Goal: Check status: Check status

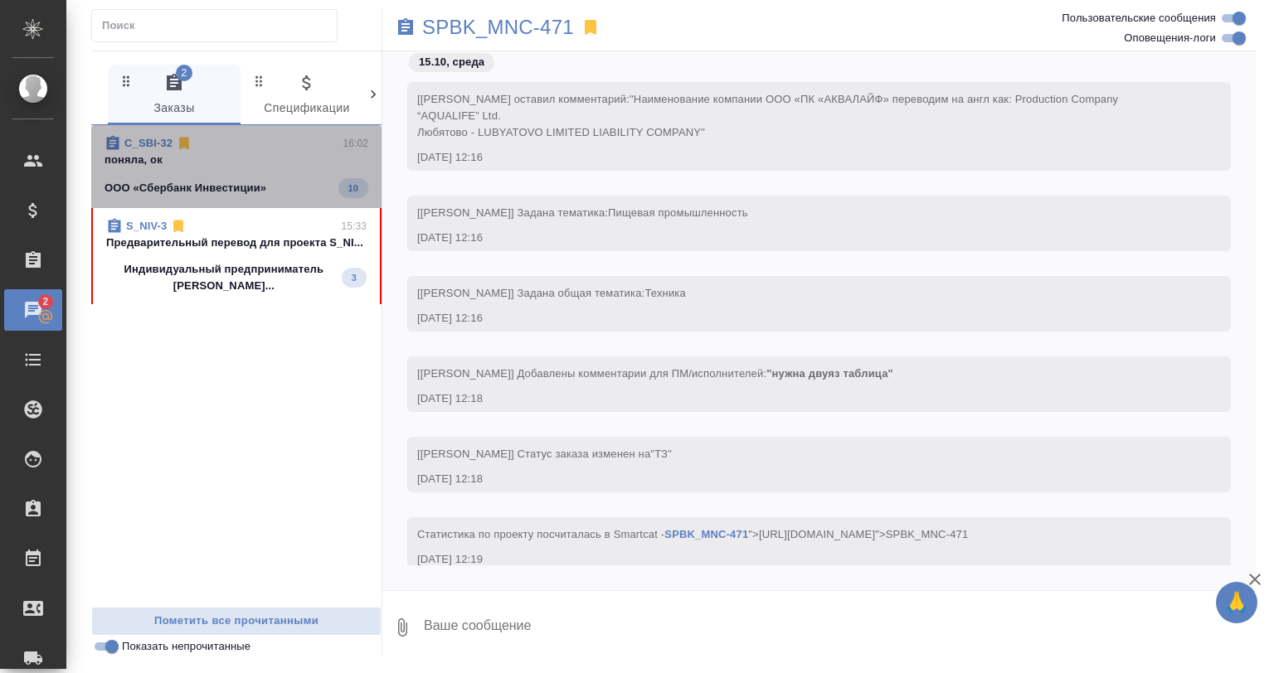
click at [254, 174] on span "C_SBI-32 16:02 поняла, ок ООО «Сбербанк Инвестиции» 10" at bounding box center [237, 166] width 264 height 63
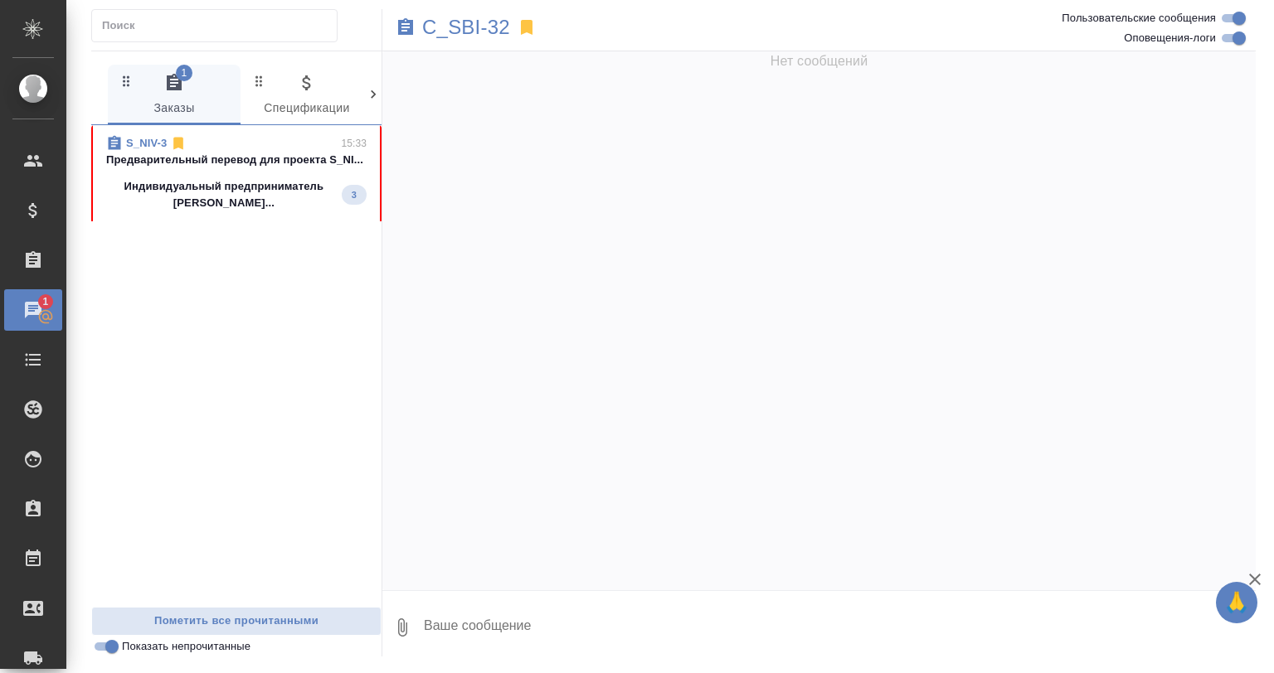
scroll to position [11104, 0]
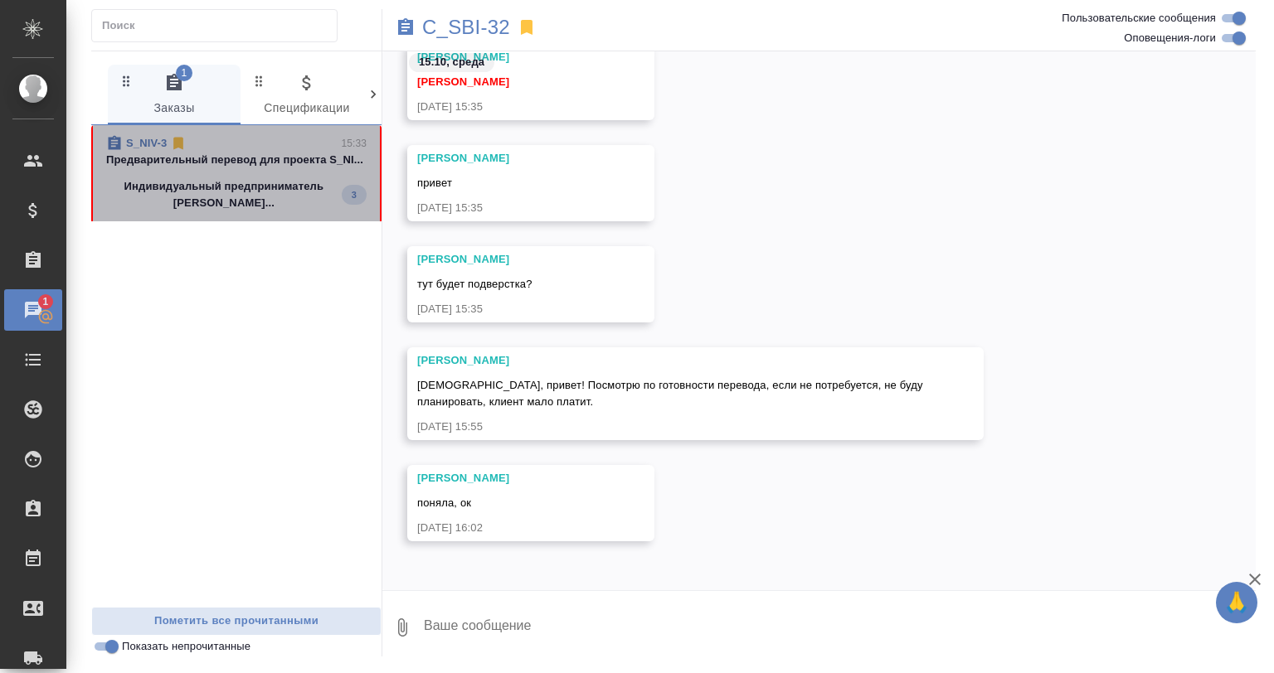
click at [305, 211] on p "Индивидуальный предприниматель Никифоров..." at bounding box center [224, 194] width 236 height 33
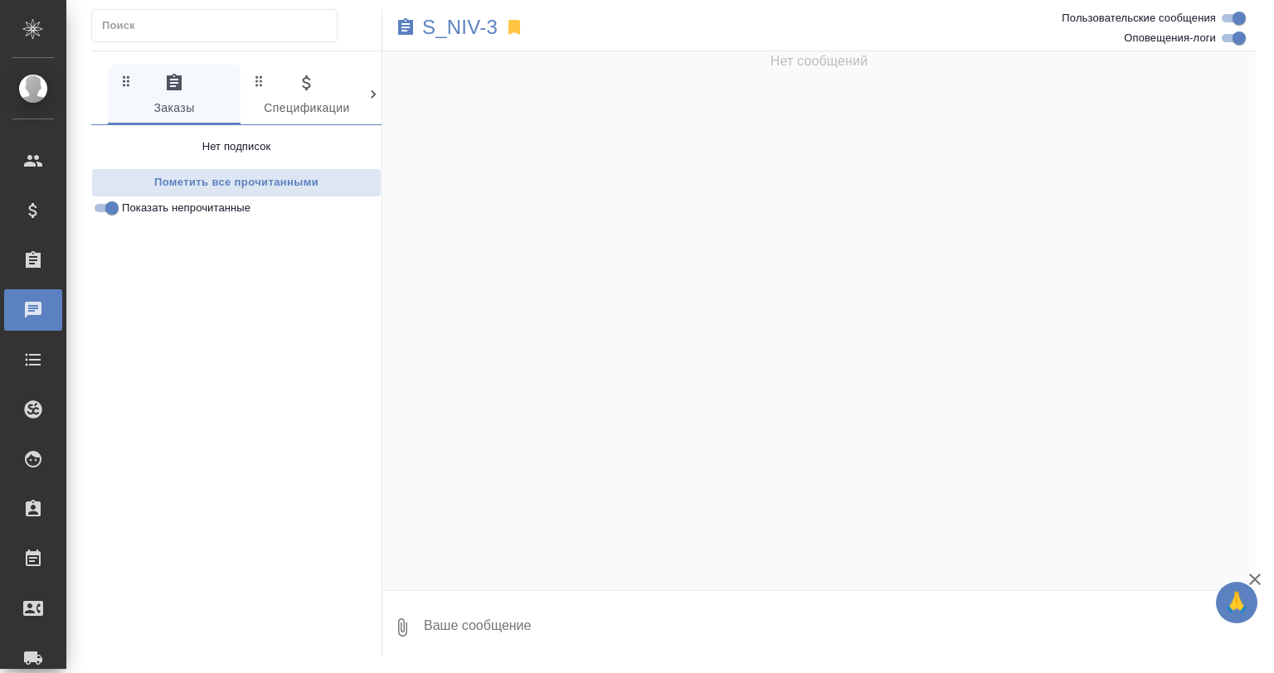
scroll to position [4605, 0]
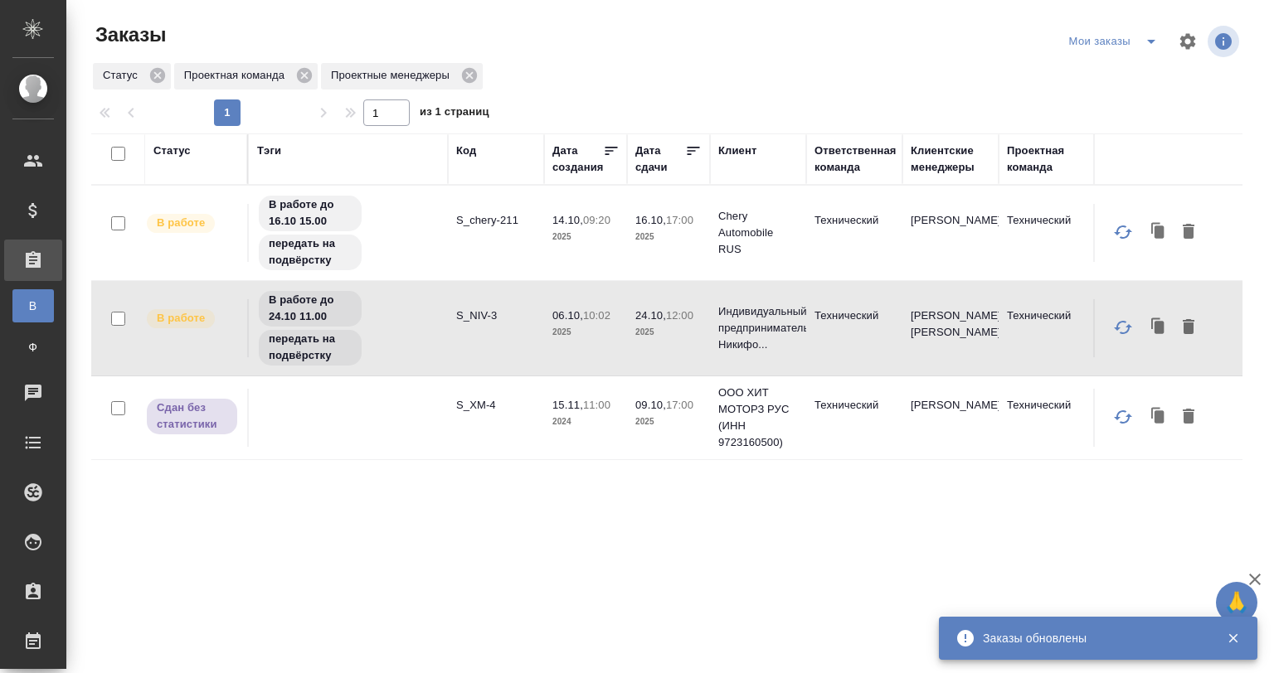
click at [275, 174] on div "Тэги" at bounding box center [348, 159] width 182 height 33
click at [358, 206] on span "В работе до 16.10 15.00" at bounding box center [310, 213] width 103 height 33
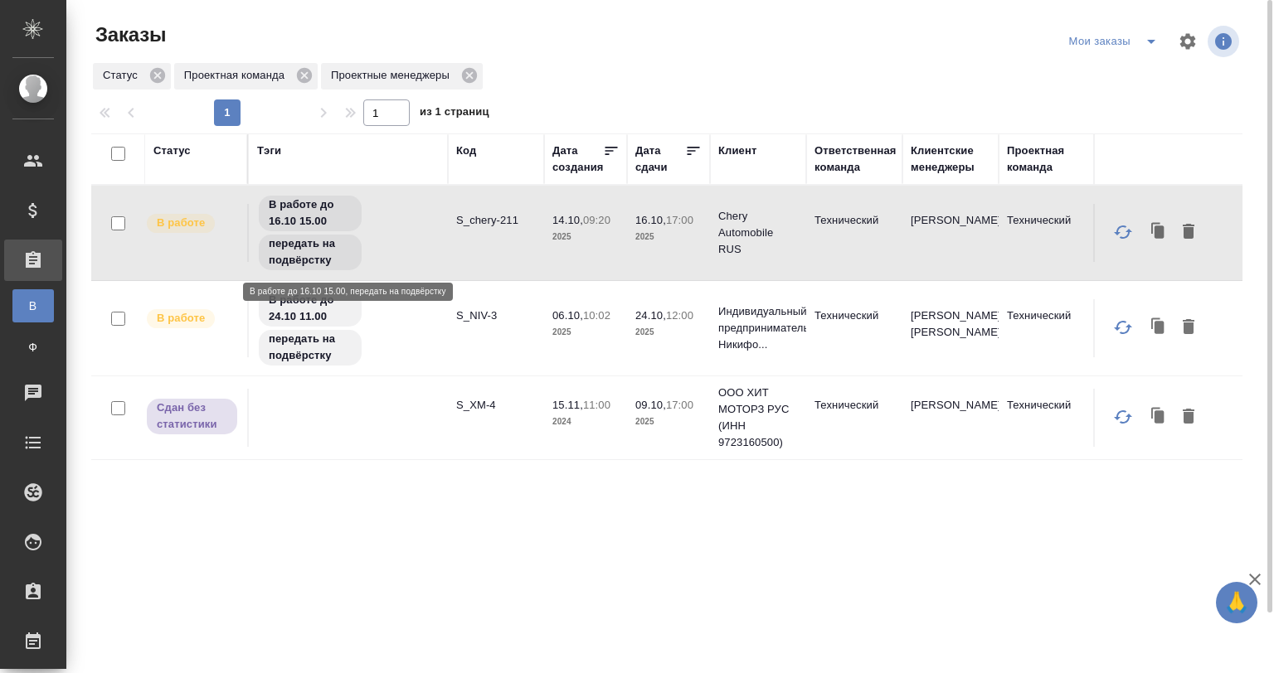
click at [358, 206] on span "В работе до 16.10 15.00" at bounding box center [310, 213] width 103 height 33
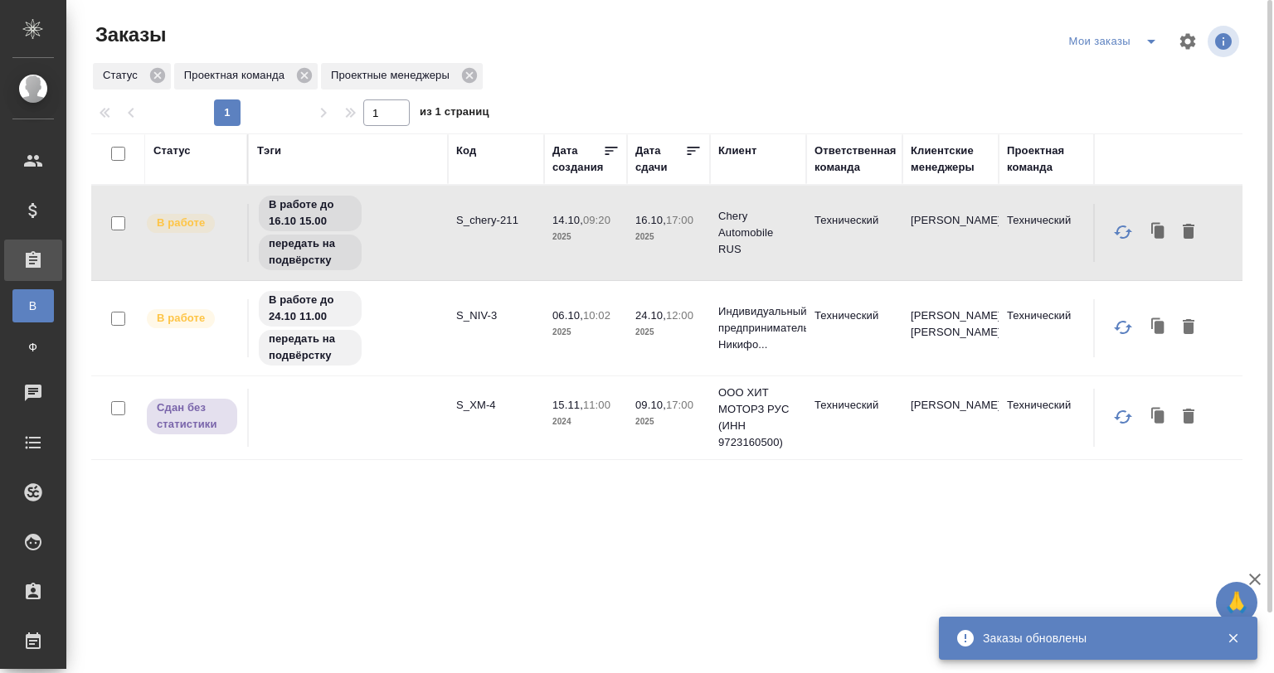
click at [437, 295] on div "В работе до 24.10 11.00 передать на подвёрстку" at bounding box center [348, 328] width 182 height 78
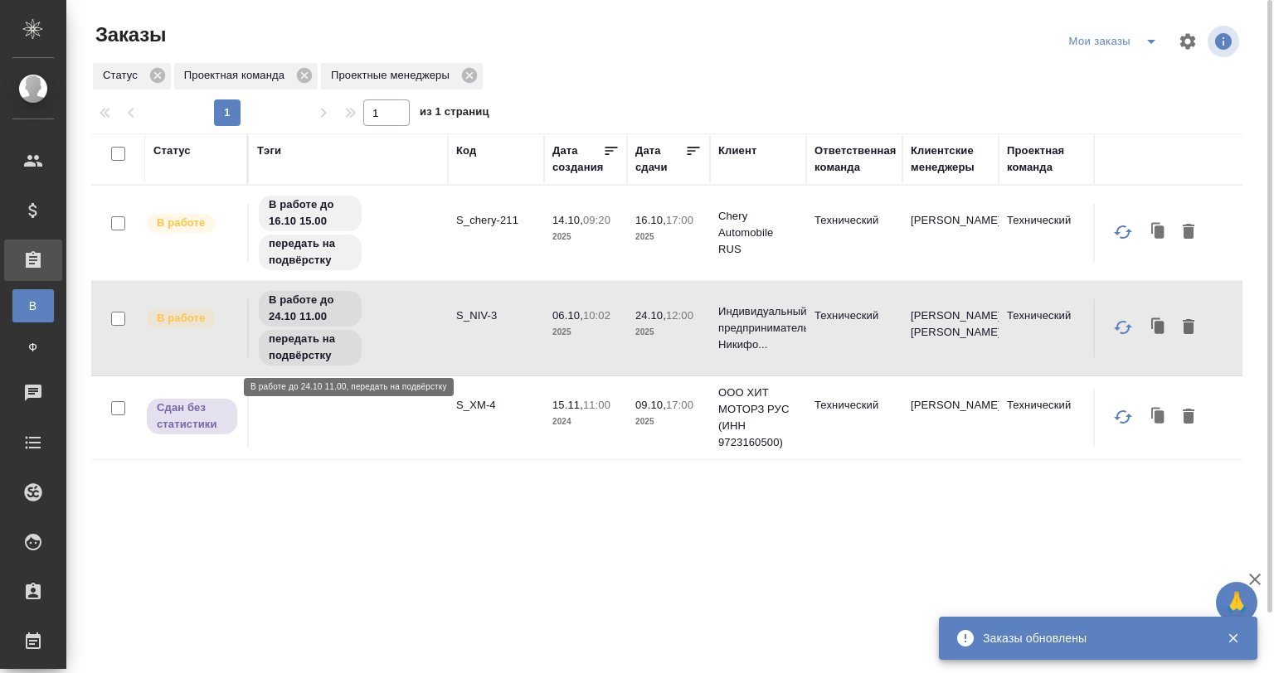
click at [437, 295] on div "В работе до 24.10 11.00 передать на подвёрстку" at bounding box center [348, 328] width 182 height 78
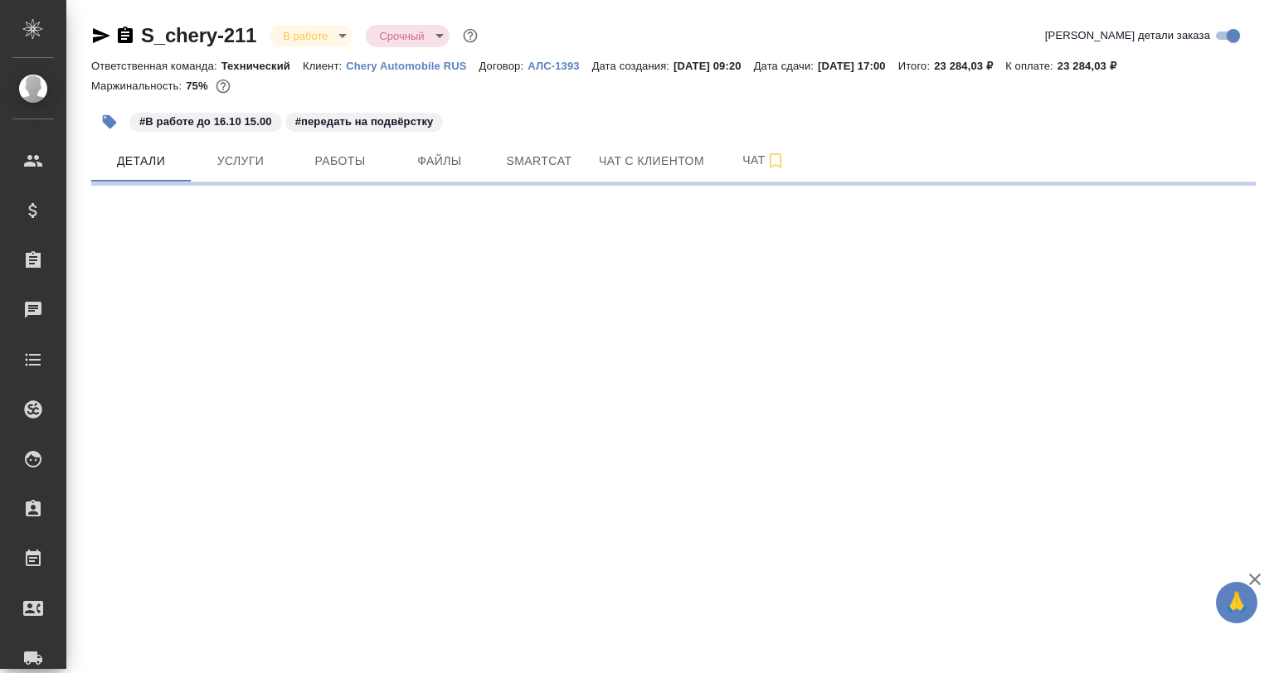
select select "RU"
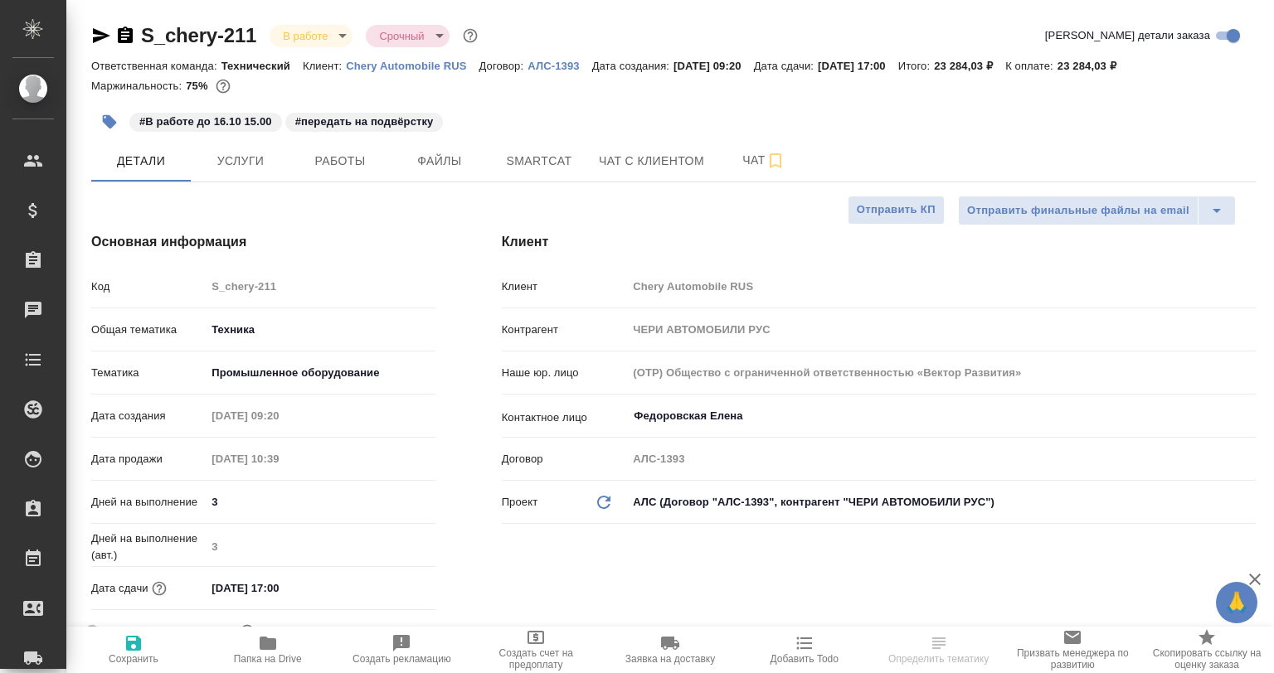
type textarea "x"
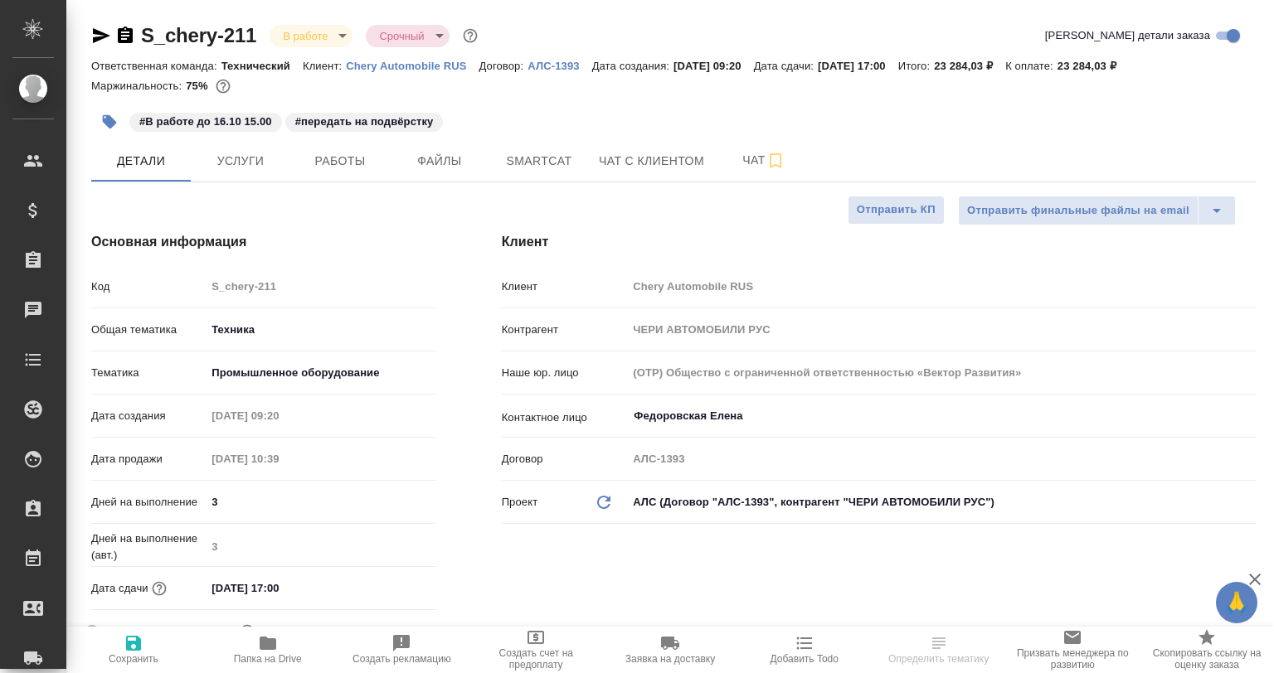
type textarea "x"
type input "[PERSON_NAME]"
type input "Сеитов Павел"
type textarea "x"
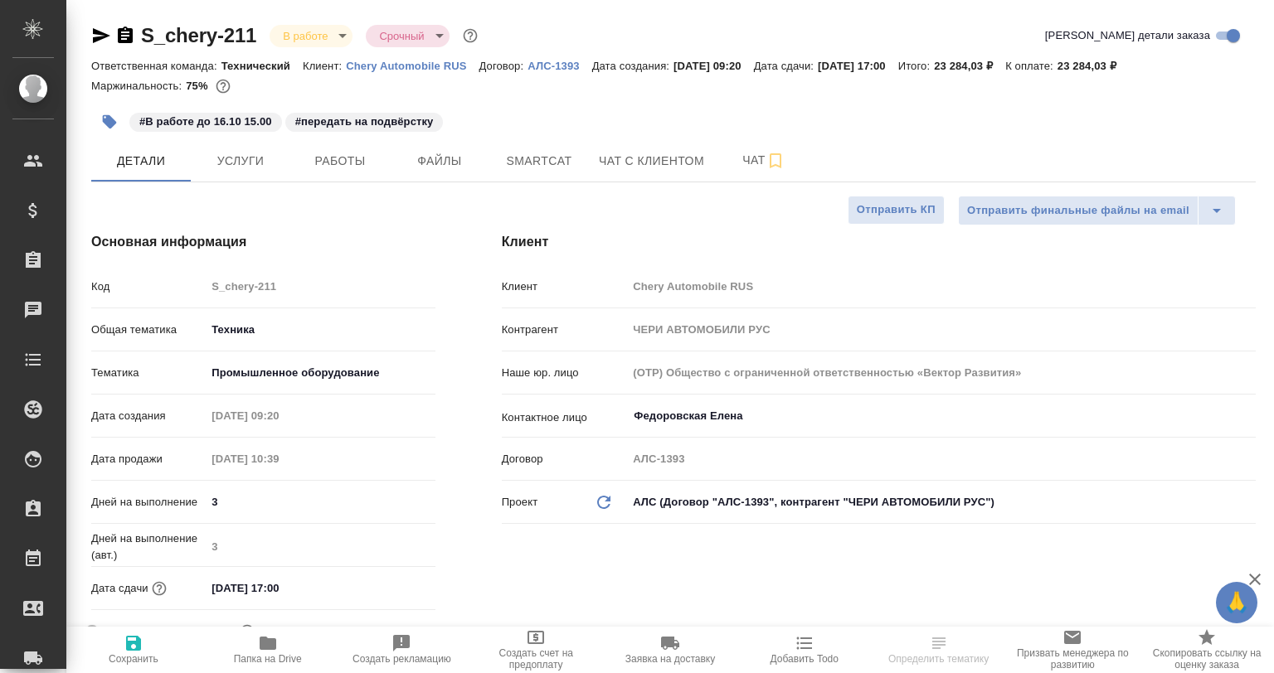
type textarea "x"
click at [363, 165] on span "Работы" at bounding box center [340, 161] width 80 height 21
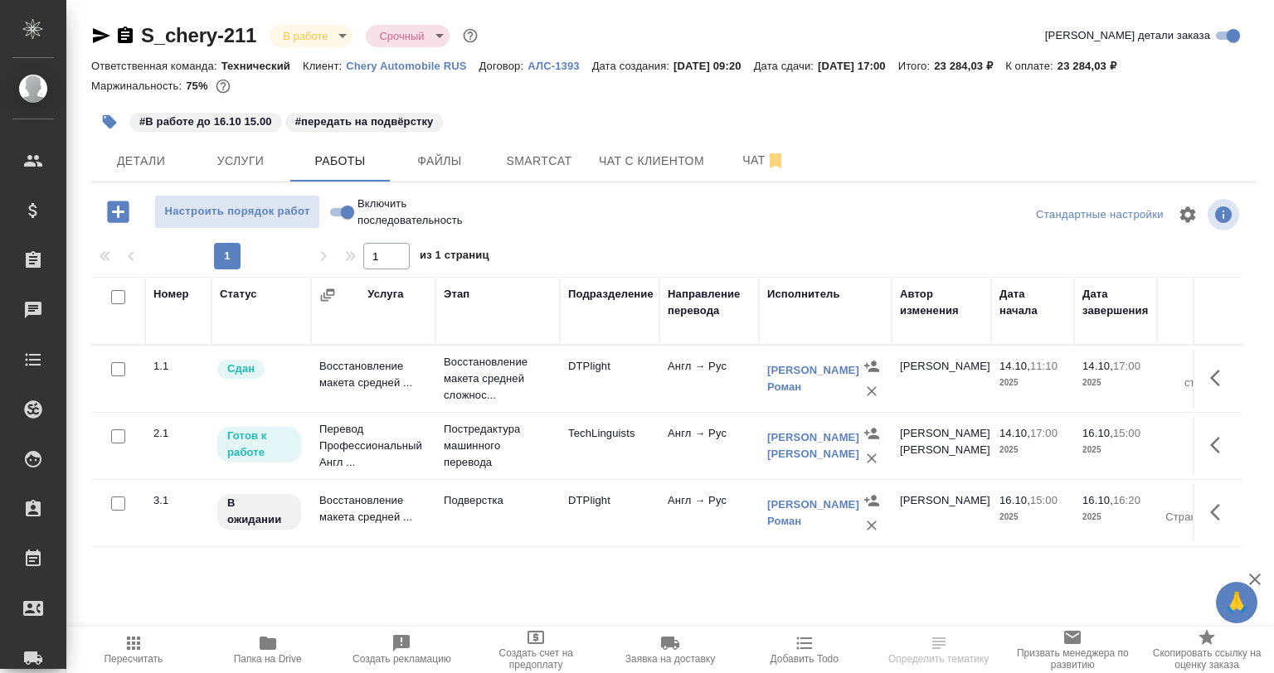
click at [514, 182] on hr at bounding box center [673, 182] width 1164 height 1
click at [519, 163] on span "Smartcat" at bounding box center [539, 161] width 80 height 21
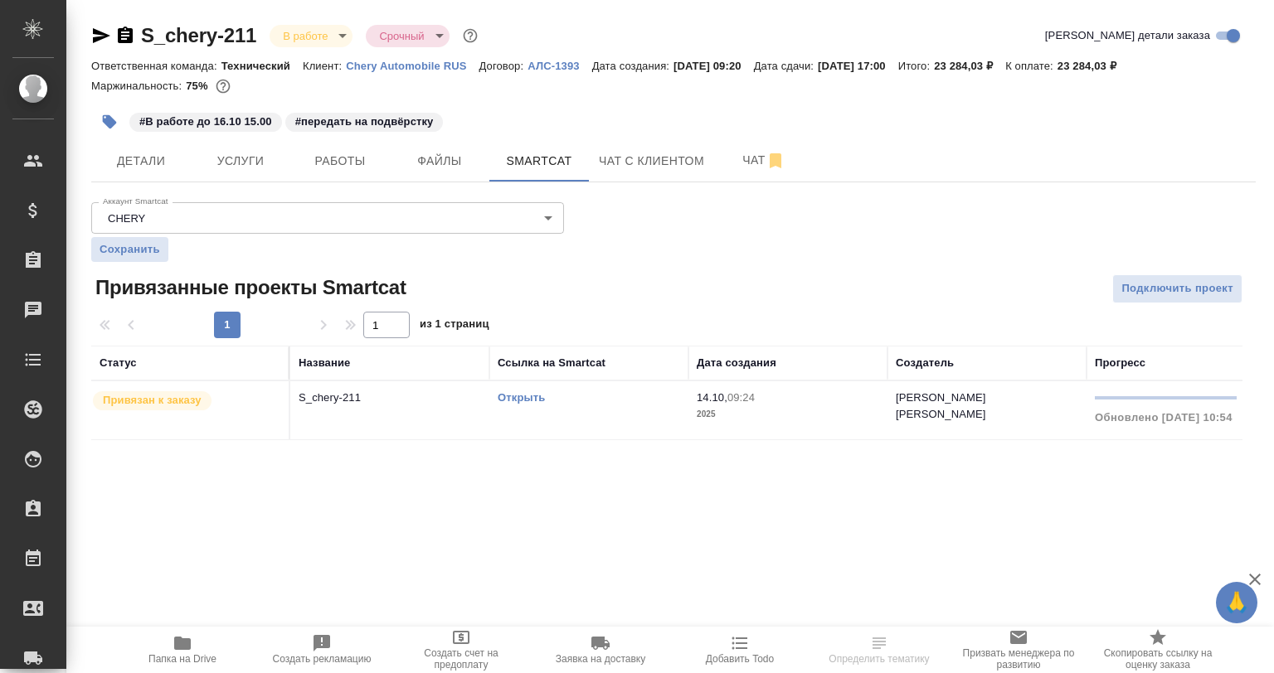
scroll to position [0, 275]
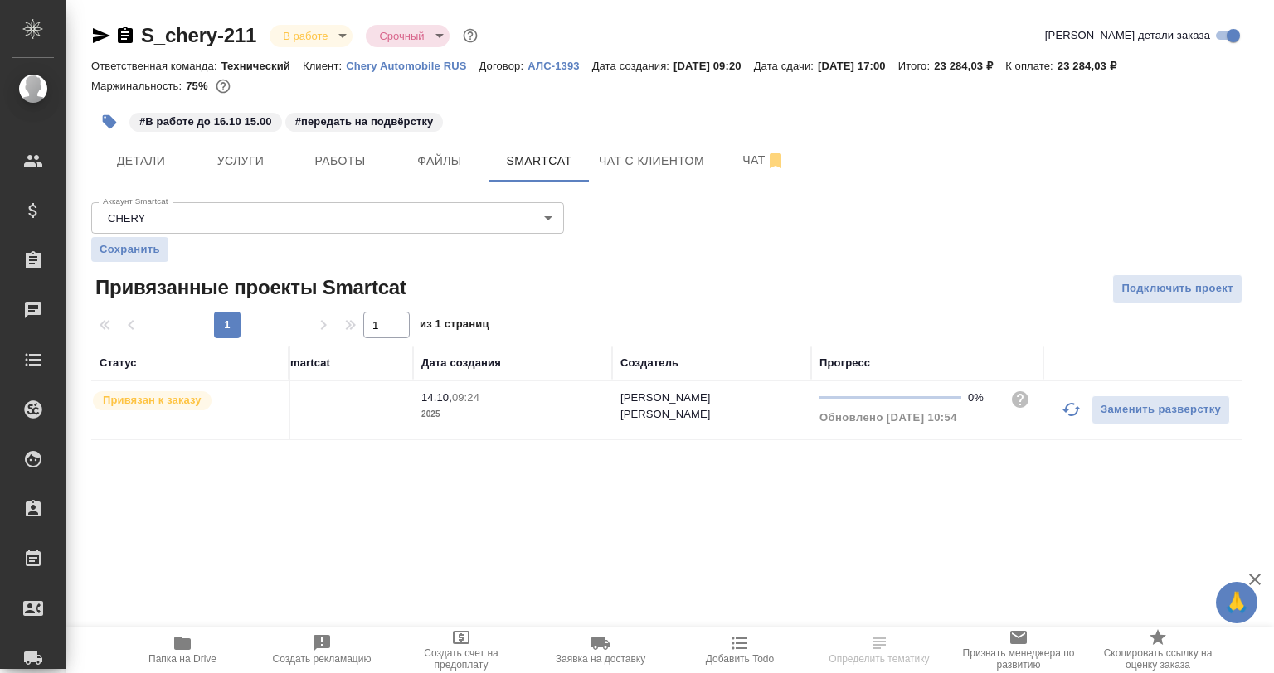
click at [1048, 420] on td "Заменить разверстку" at bounding box center [1142, 411] width 199 height 58
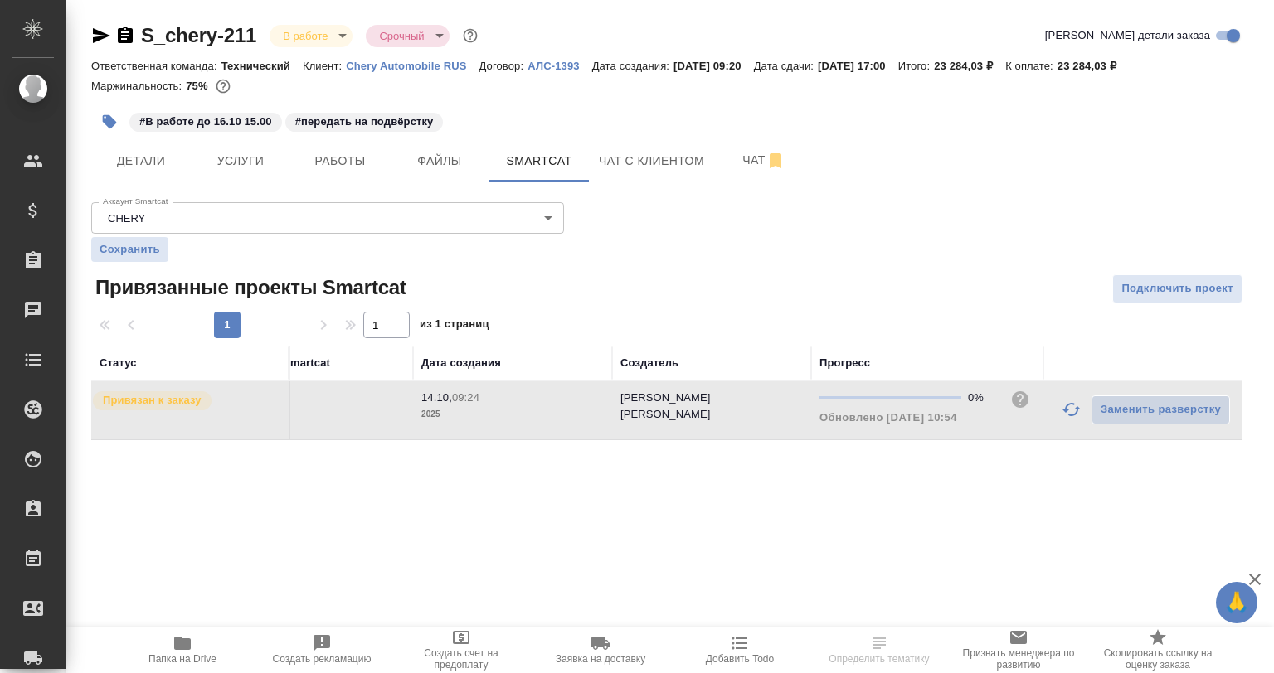
click at [1068, 409] on icon "button" at bounding box center [1072, 410] width 20 height 20
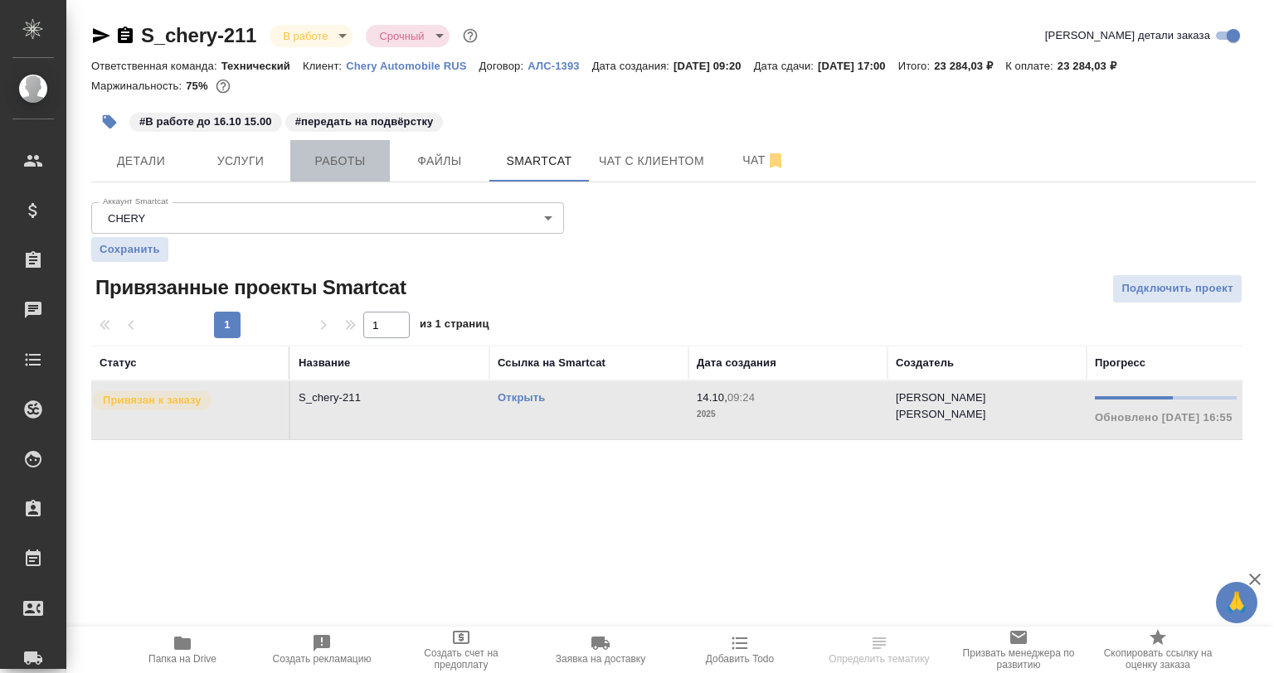
click at [328, 152] on span "Работы" at bounding box center [340, 161] width 80 height 21
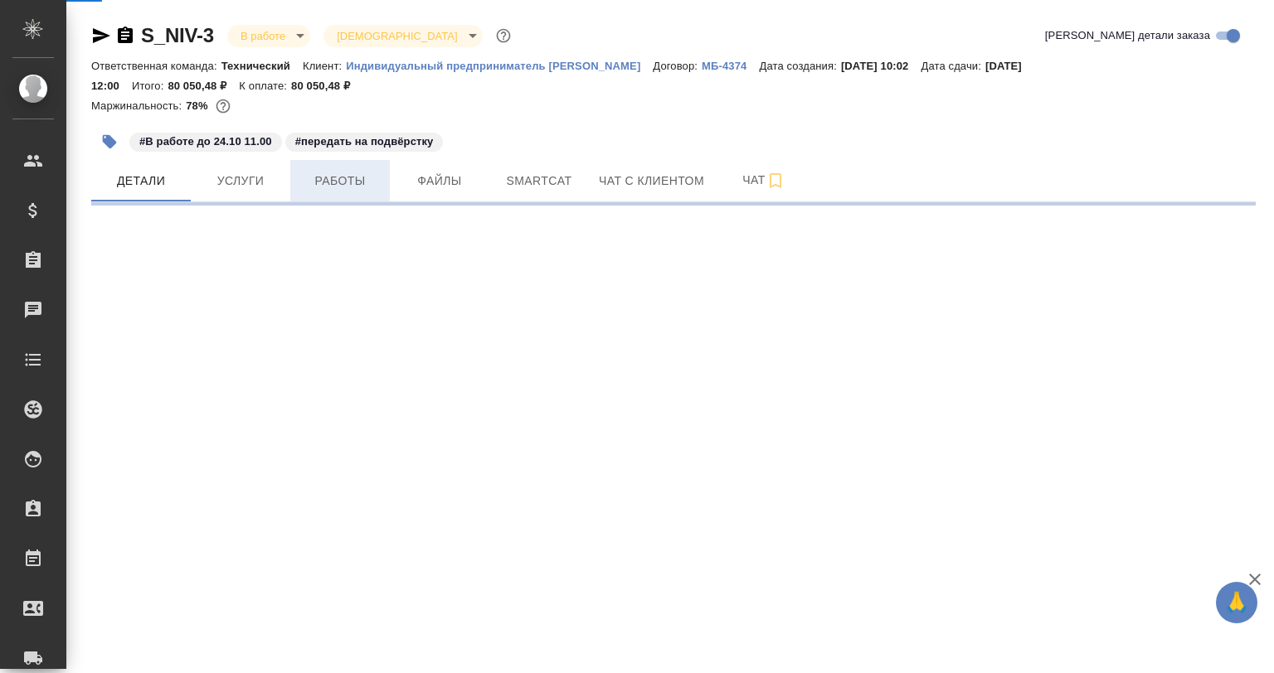
click at [353, 166] on button "Работы" at bounding box center [340, 180] width 100 height 41
select select "RU"
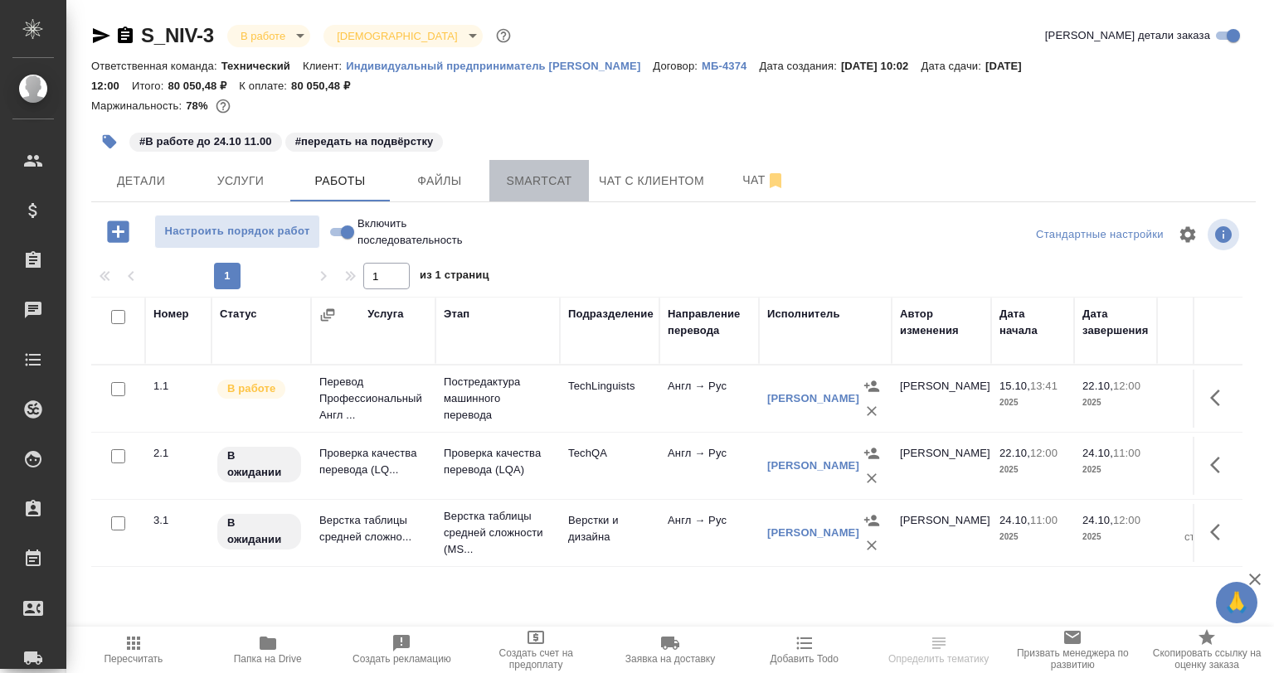
click at [567, 191] on span "Smartcat" at bounding box center [539, 181] width 80 height 21
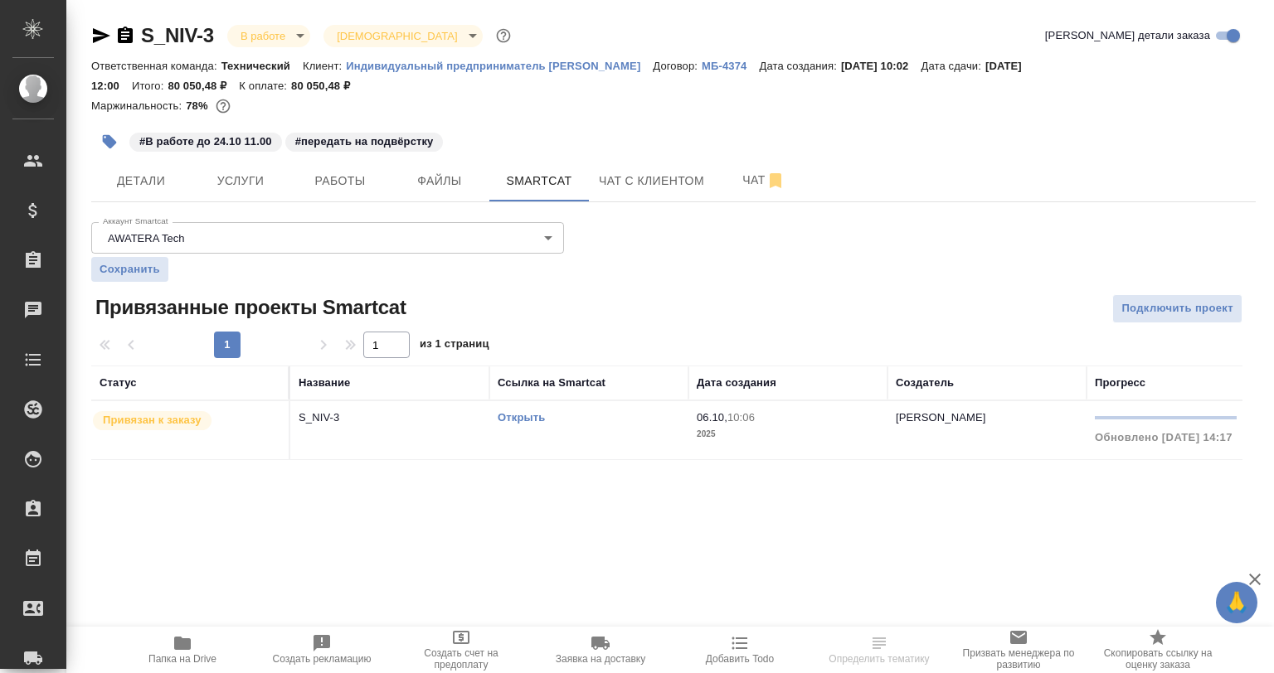
scroll to position [0, 275]
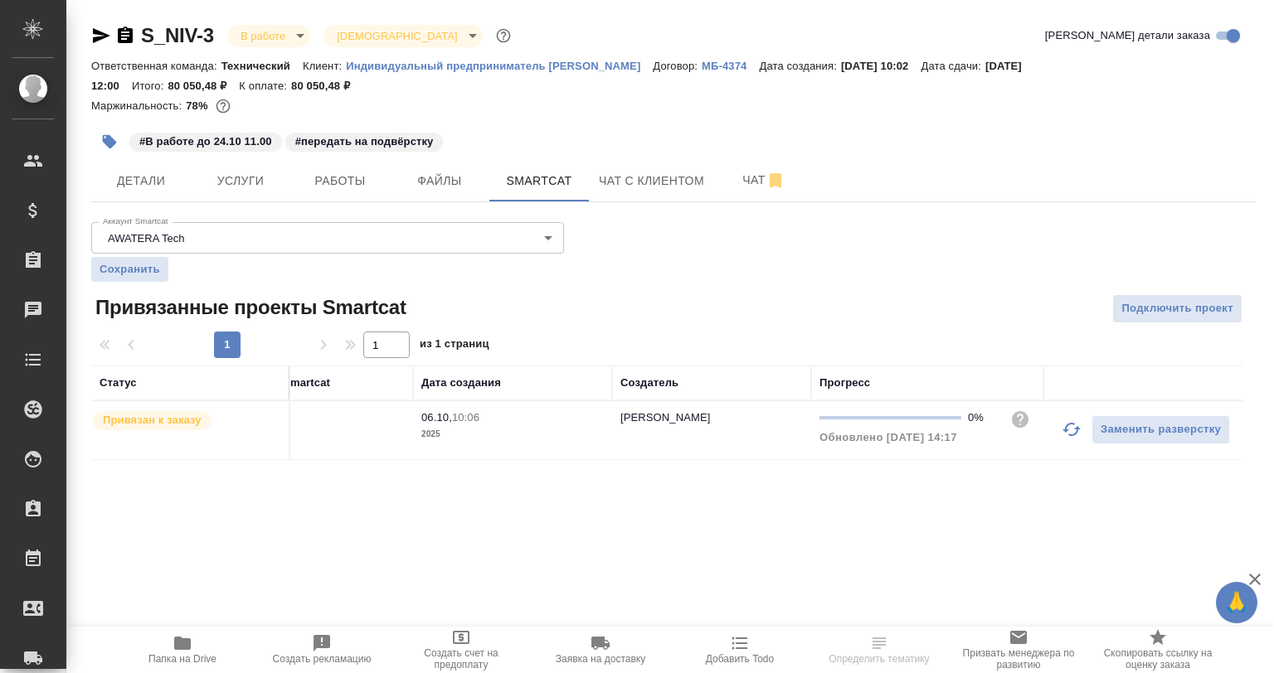
click at [1072, 420] on icon "button" at bounding box center [1072, 430] width 20 height 20
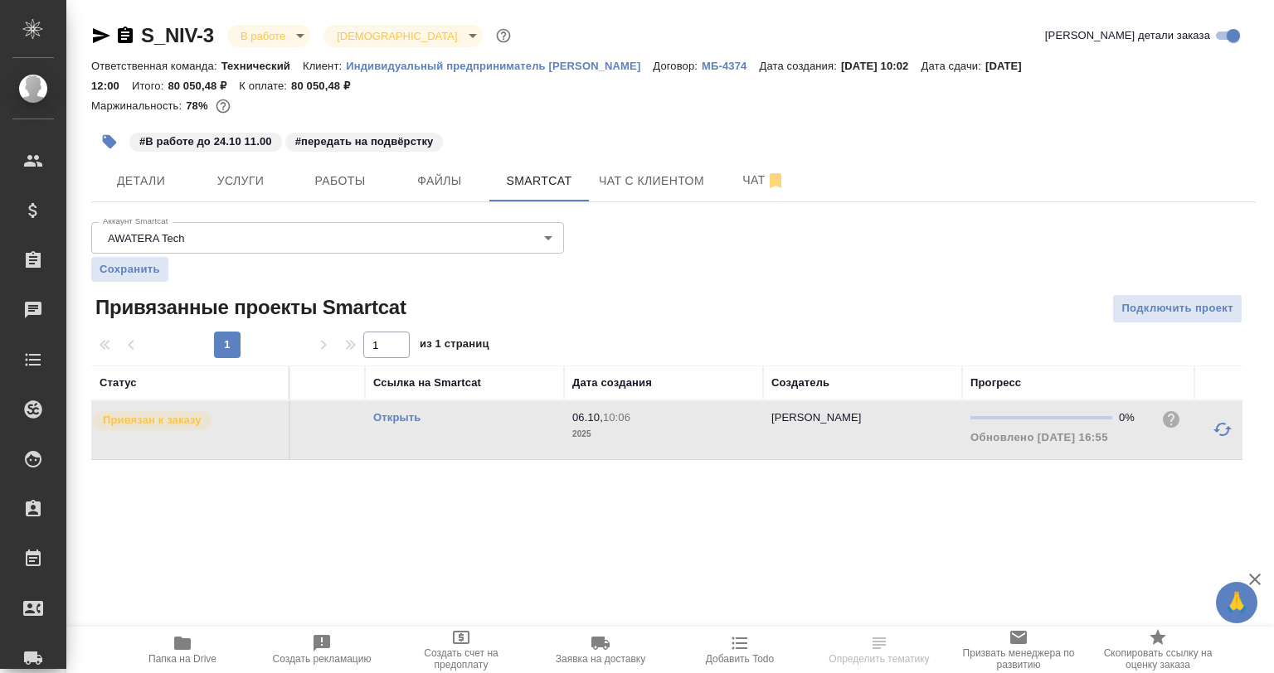
scroll to position [0, 0]
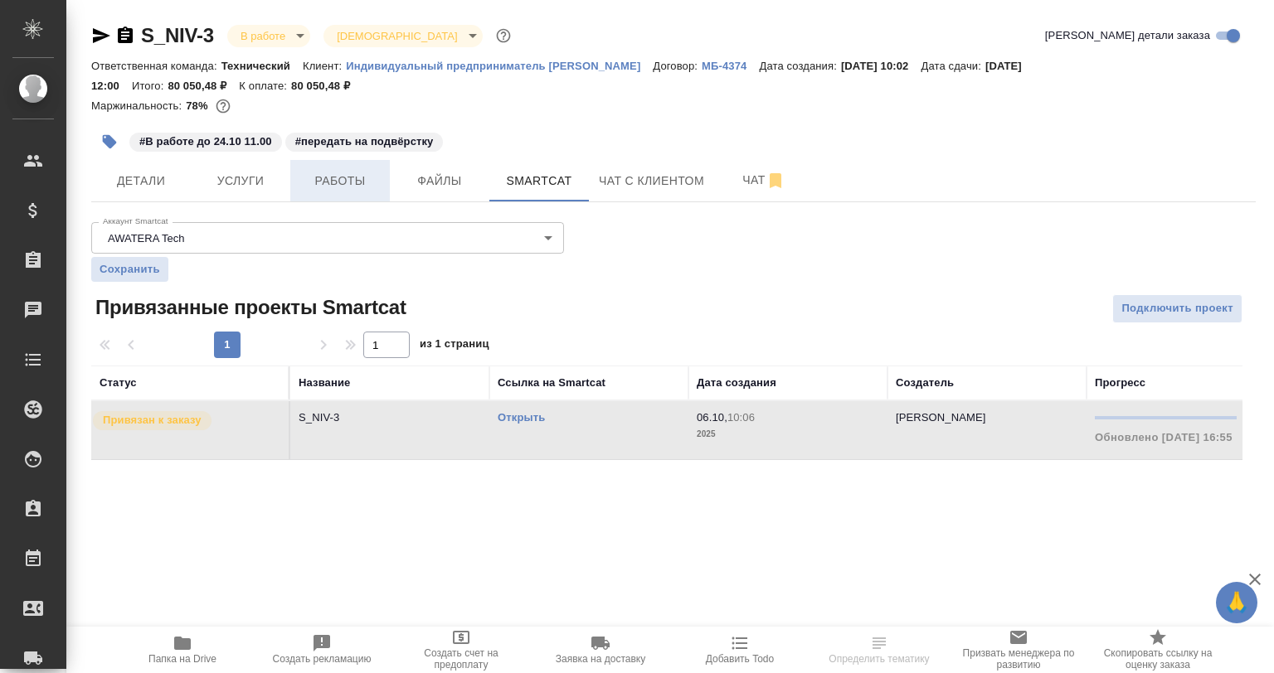
click at [349, 186] on span "Работы" at bounding box center [340, 181] width 80 height 21
